Goal: Ask a question

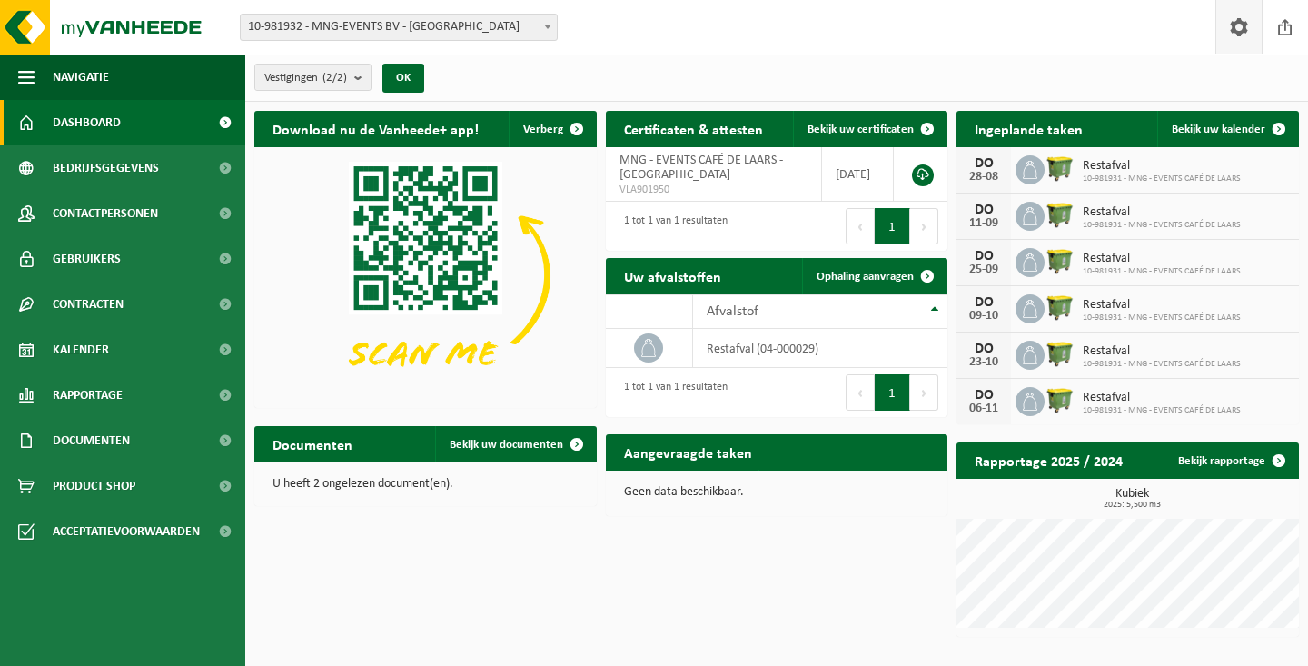
click at [1246, 35] on span at bounding box center [1238, 27] width 27 height 54
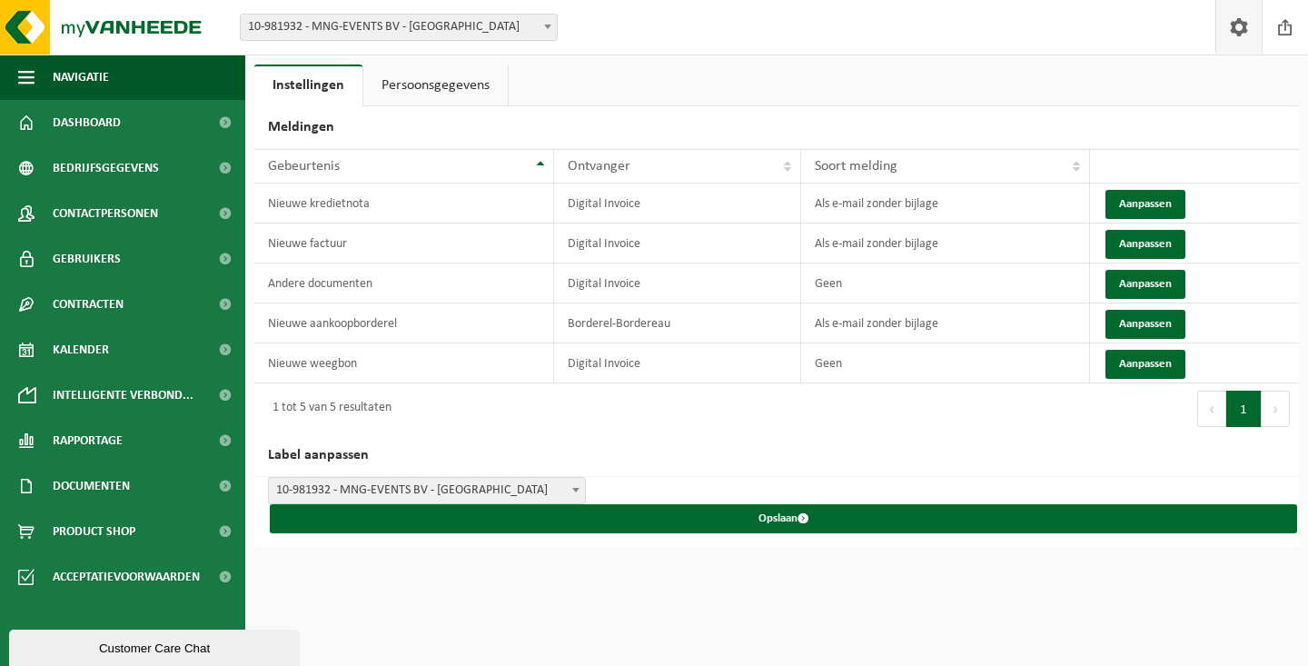
click at [137, 647] on div "Customer Care Chat" at bounding box center [154, 648] width 263 height 14
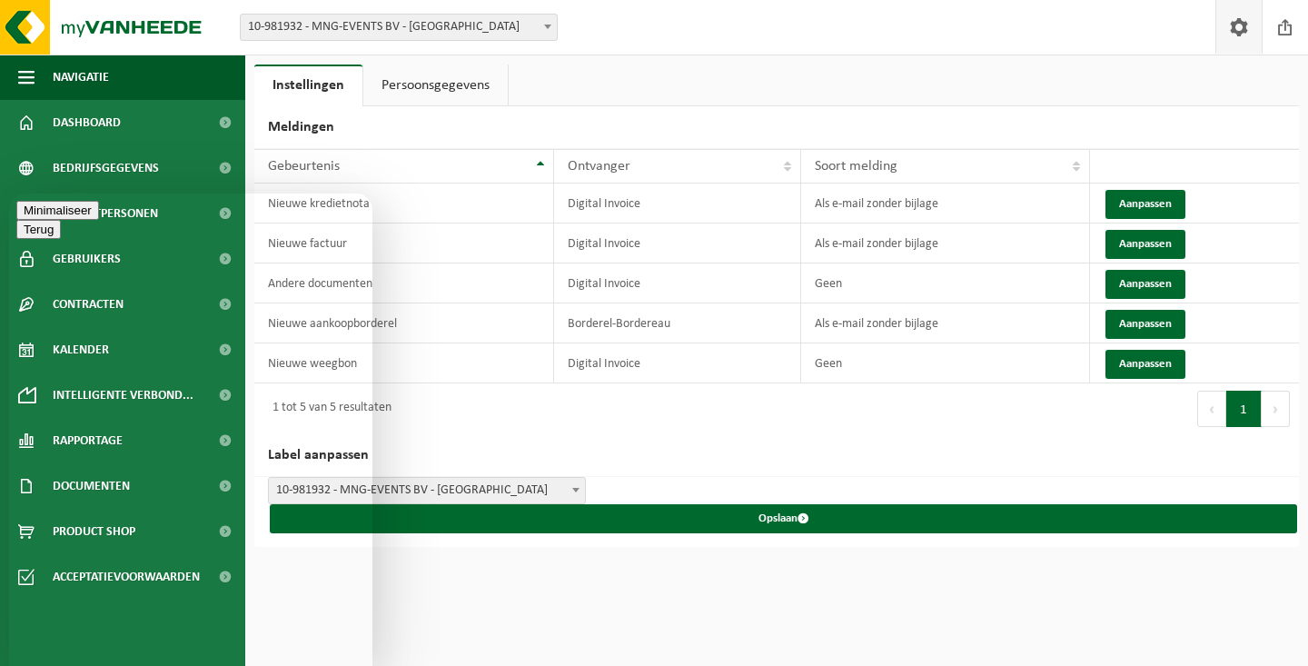
type textarea "Beste,"
type textarea "Onze container staat momenteel op het adres HOOGSTRAAT 21 9700 OUDENAARDE"
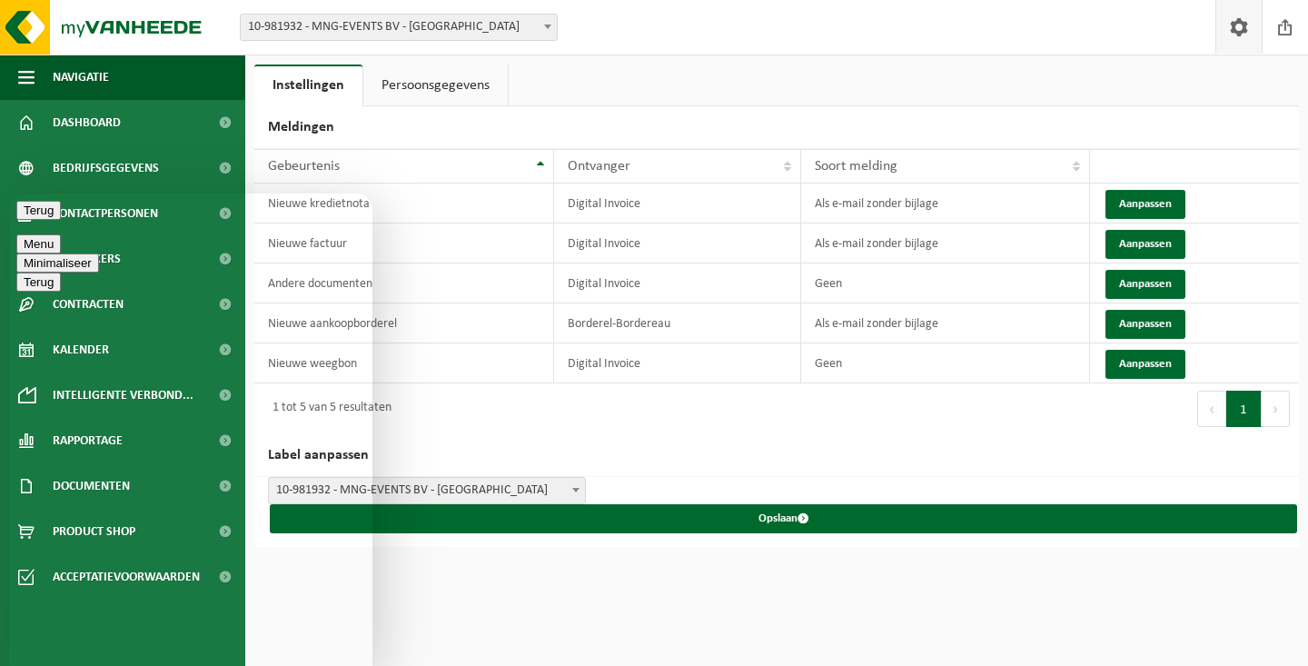
scroll to position [0, 0]
type textarea "Deze zal hier ook de komende weken blijven staan, niet meer op het vorige adres."
type textarea "Is er een mogelijkheid om een slot te verkrijgen voor onze container?"
click at [41, 213] on button "Terug" at bounding box center [38, 210] width 44 height 19
